Goal: Transaction & Acquisition: Purchase product/service

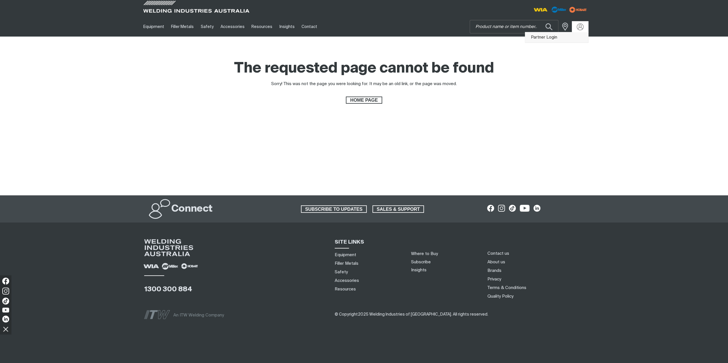
click at [571, 37] on link "Partner Login" at bounding box center [556, 37] width 63 height 11
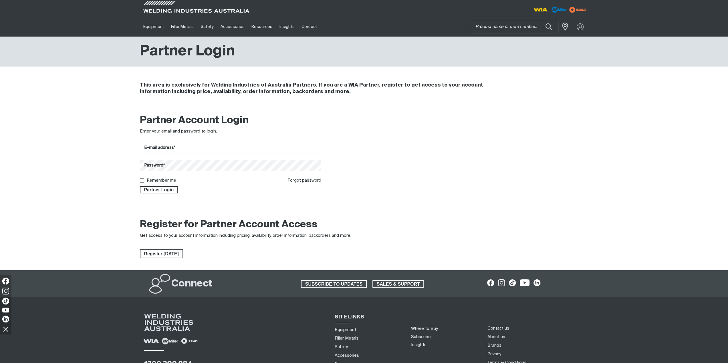
drag, startPoint x: 232, startPoint y: 150, endPoint x: 230, endPoint y: 153, distance: 3.1
click at [232, 150] on input "E-mail address*" at bounding box center [231, 147] width 182 height 11
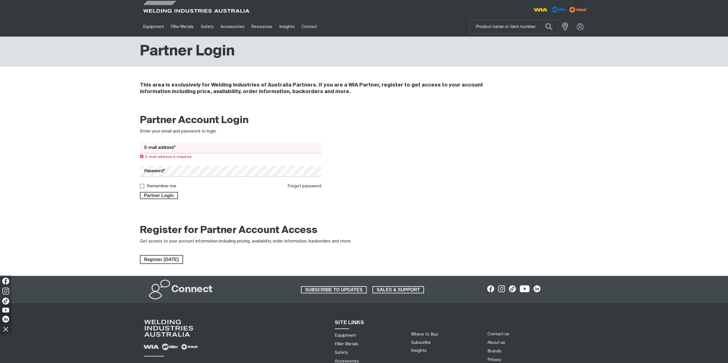
type input "[EMAIL_ADDRESS][DOMAIN_NAME]"
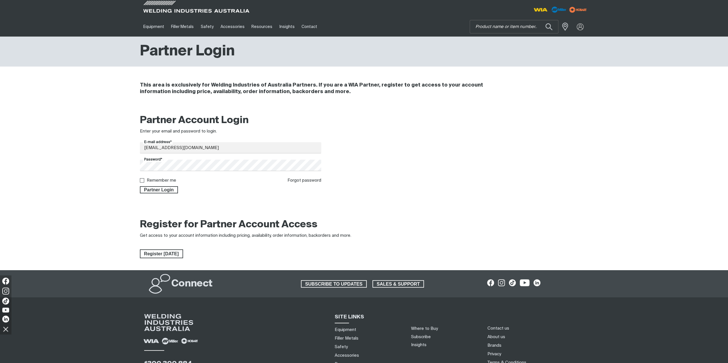
click at [173, 180] on label "Remember me" at bounding box center [161, 180] width 29 height 4
click at [144, 180] on input "Remember me" at bounding box center [142, 180] width 4 height 4
checkbox input "true"
click at [171, 191] on span "Partner Login" at bounding box center [158, 189] width 37 height 7
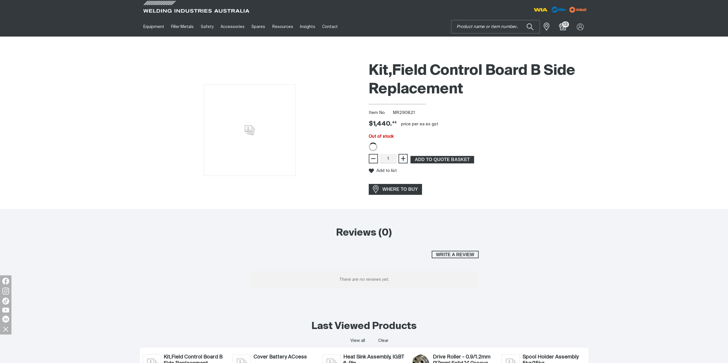
click at [480, 27] on input "Search" at bounding box center [495, 26] width 88 height 13
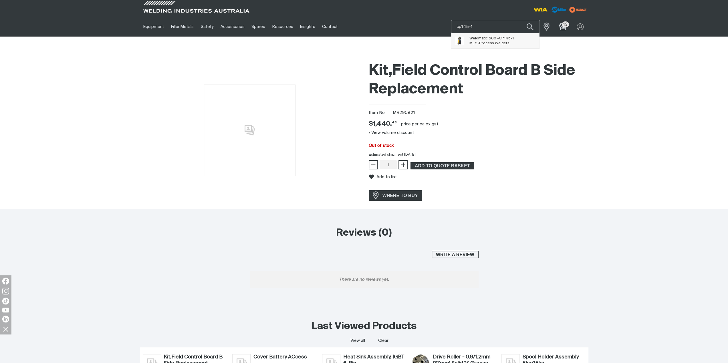
type input "cp145-1"
click at [487, 41] on span "Weldmatic 500 - CP145-1 Multi-Process Welders" at bounding box center [491, 40] width 44 height 11
